Goal: Navigation & Orientation: Find specific page/section

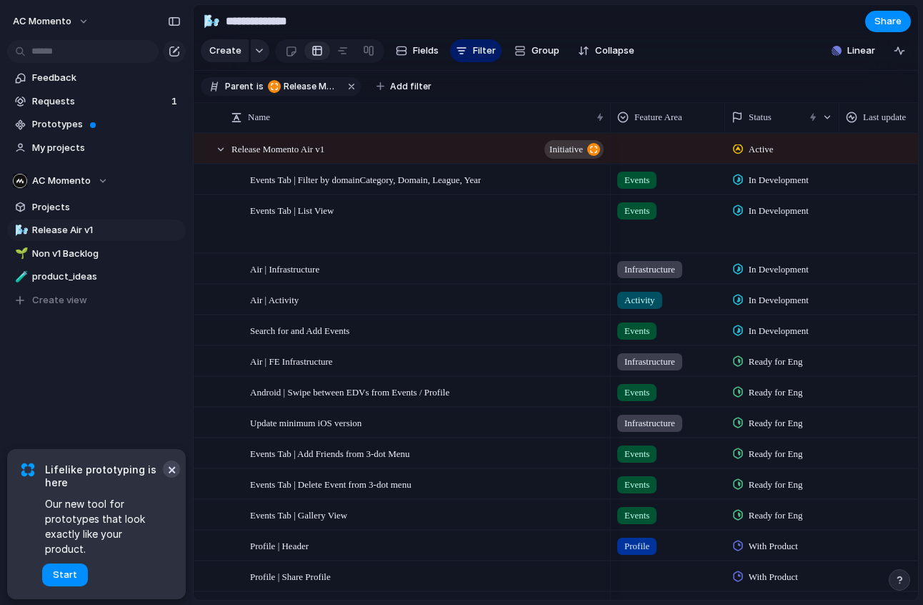
click at [174, 477] on button "×" at bounding box center [171, 468] width 17 height 17
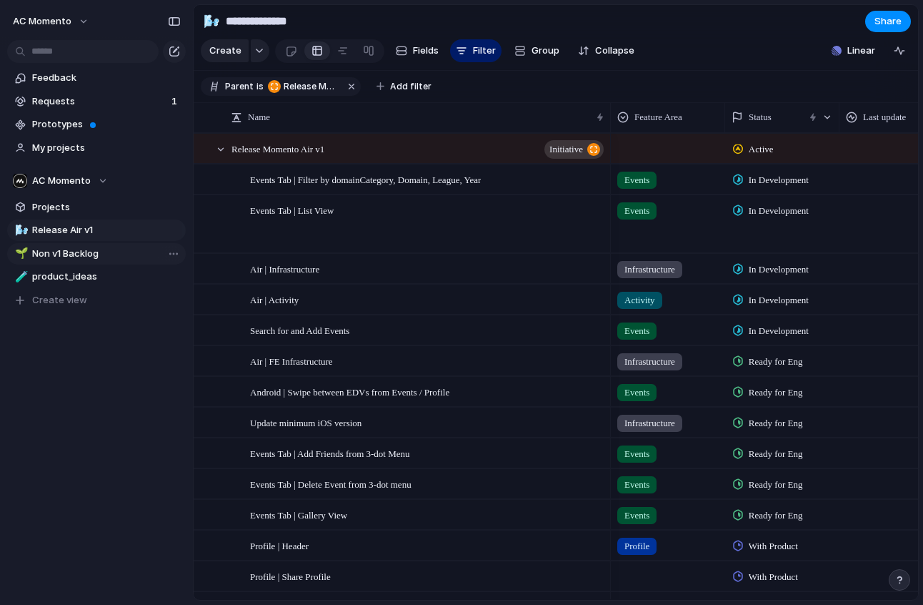
click at [59, 259] on span "Non v1 Backlog" at bounding box center [106, 254] width 149 height 14
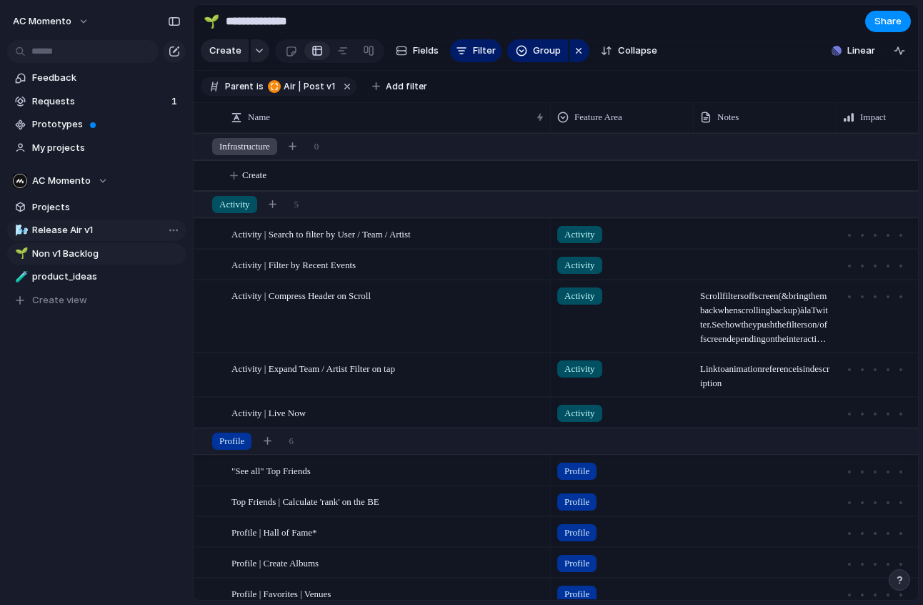
click at [64, 234] on span "Release Air v1" at bounding box center [106, 230] width 149 height 14
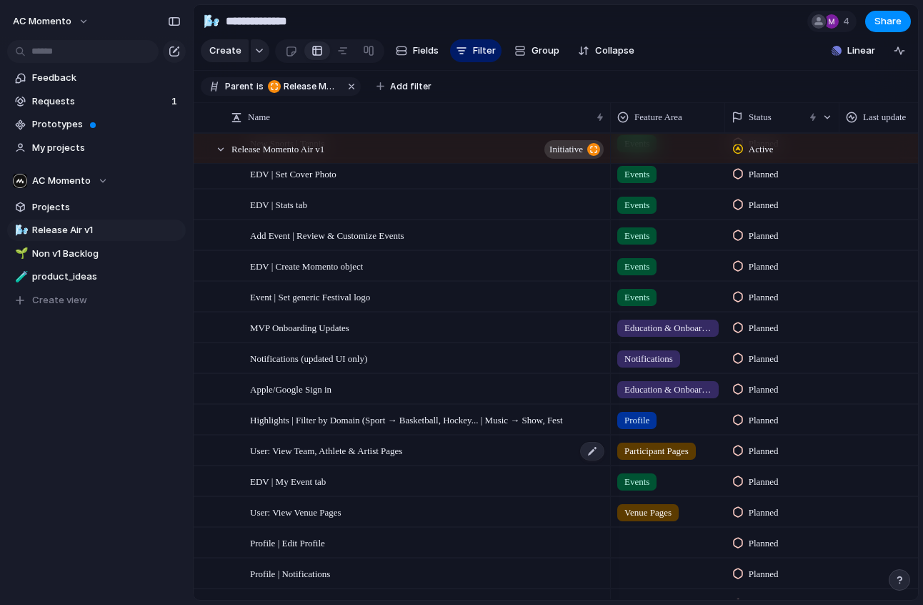
scroll to position [668, 0]
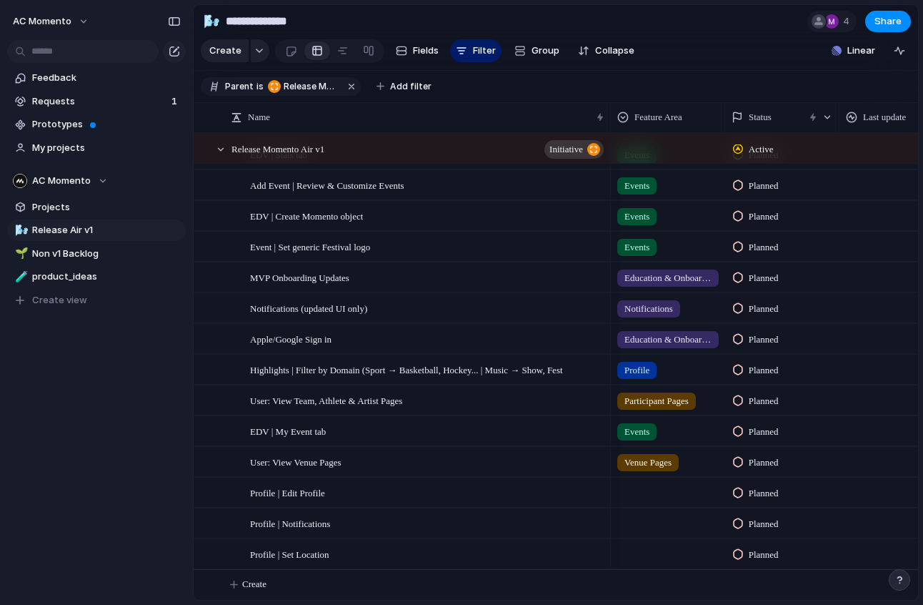
click at [123, 370] on div "Feedback Requests 1 Prototypes My projects AC Momento Projects 🌬️ Release Air v…" at bounding box center [96, 213] width 193 height 427
click at [81, 254] on span "Non v1 Backlog" at bounding box center [106, 254] width 149 height 14
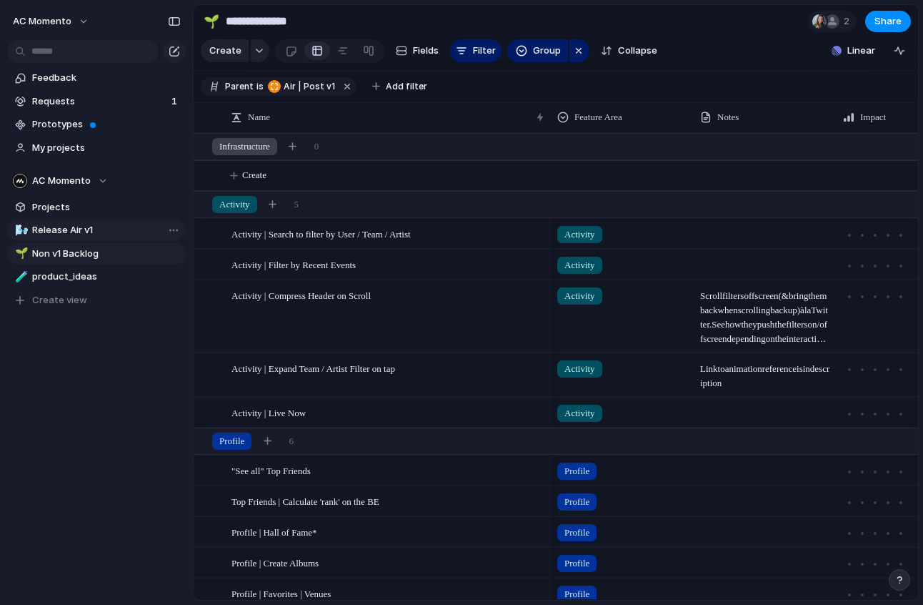
click at [82, 235] on span "Release Air v1" at bounding box center [106, 230] width 149 height 14
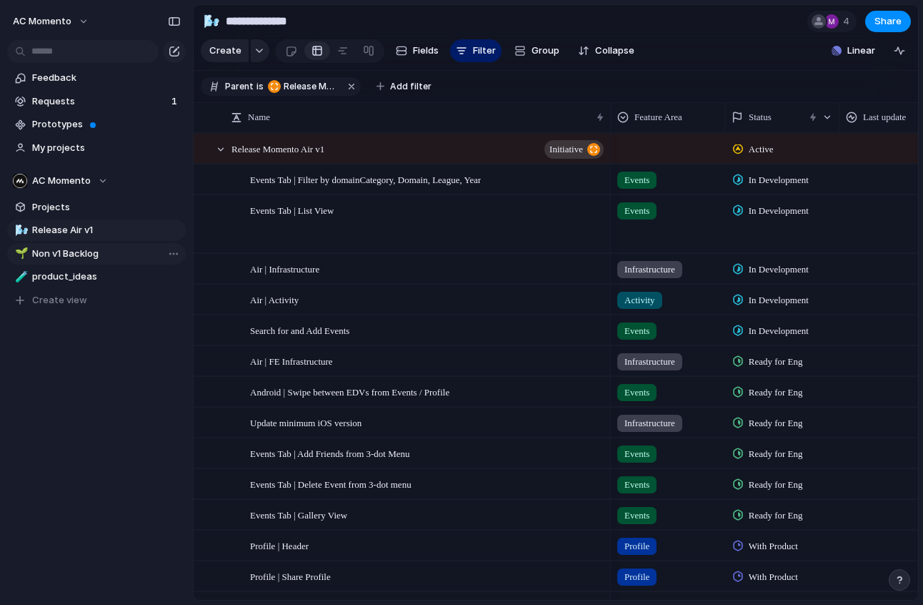
click at [109, 259] on span "Non v1 Backlog" at bounding box center [106, 254] width 149 height 14
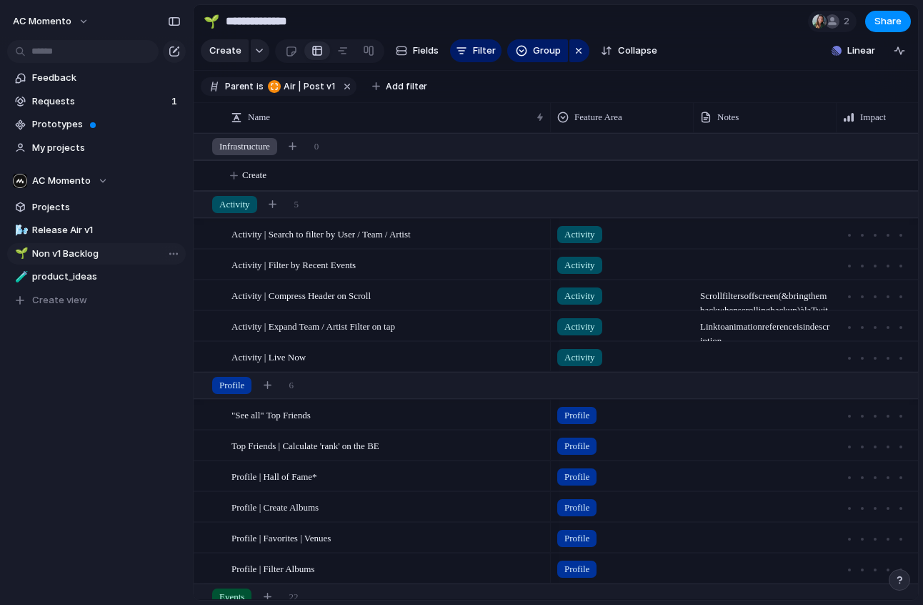
type input "**********"
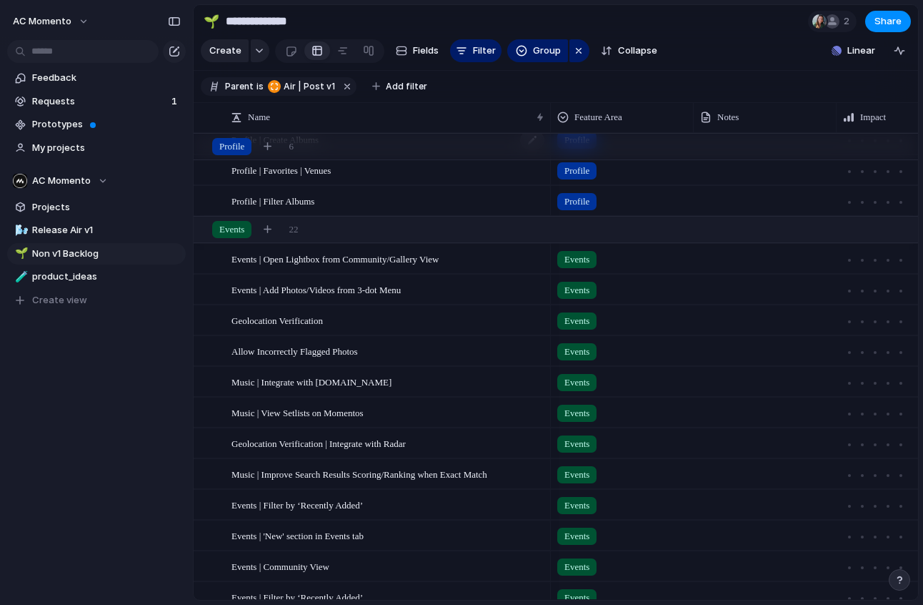
scroll to position [471, 0]
